Goal: Information Seeking & Learning: Learn about a topic

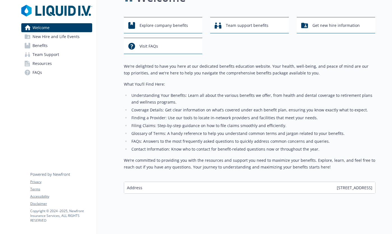
scroll to position [22, 0]
click at [175, 26] on span "Explore company benefits" at bounding box center [164, 25] width 48 height 11
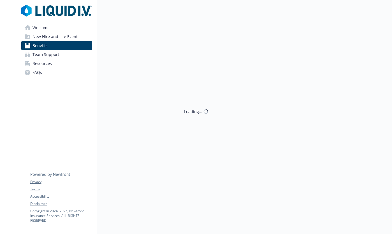
scroll to position [22, 0]
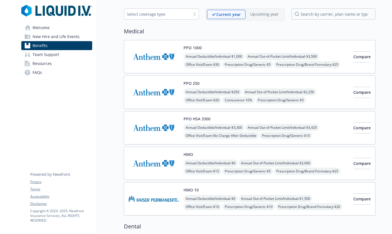
click at [78, 36] on link "New Hire and Life Events" at bounding box center [56, 36] width 71 height 9
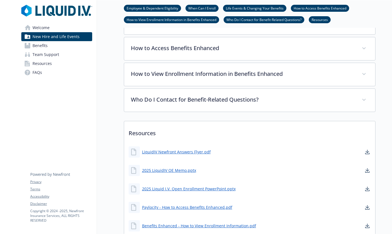
scroll to position [254, 0]
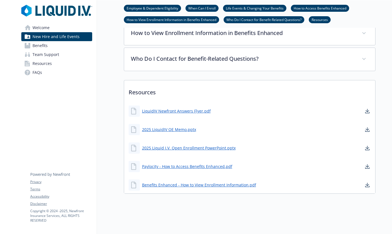
click at [63, 46] on link "Benefits" at bounding box center [56, 45] width 71 height 9
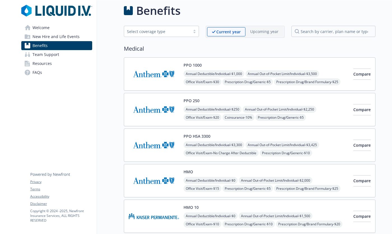
scroll to position [5, 0]
